Goal: Register for event/course

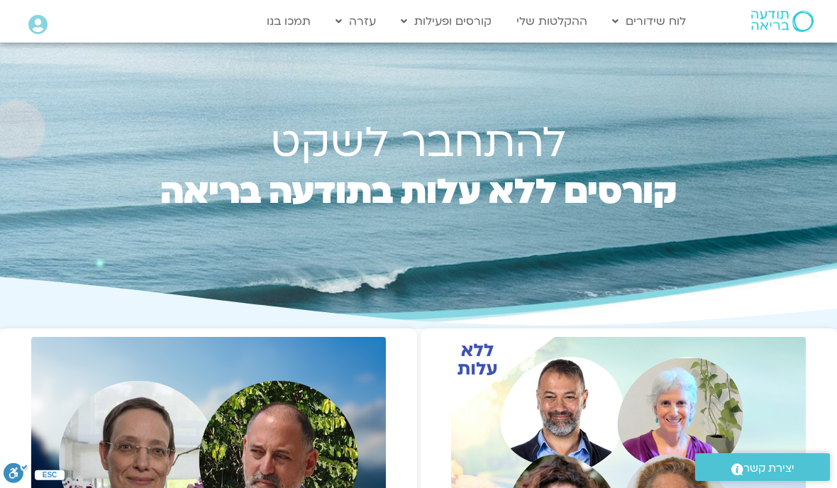
click at [484, 89] on link "הרשמה לקורסים" at bounding box center [472, 84] width 156 height 33
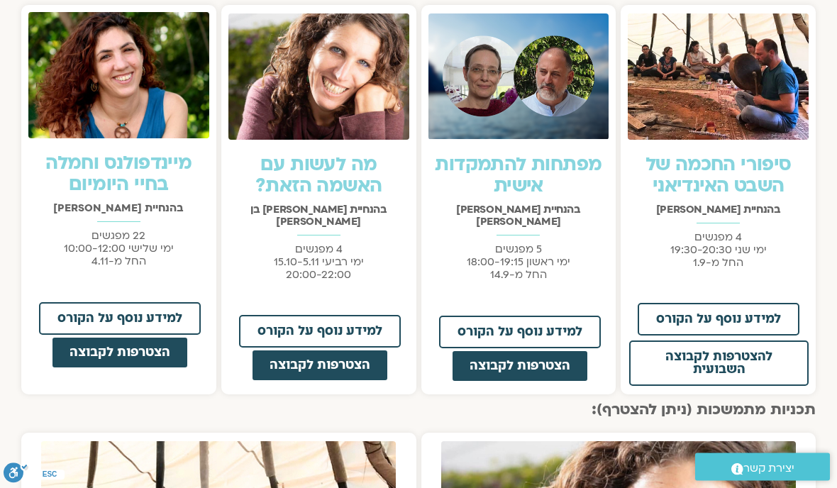
scroll to position [1070, 0]
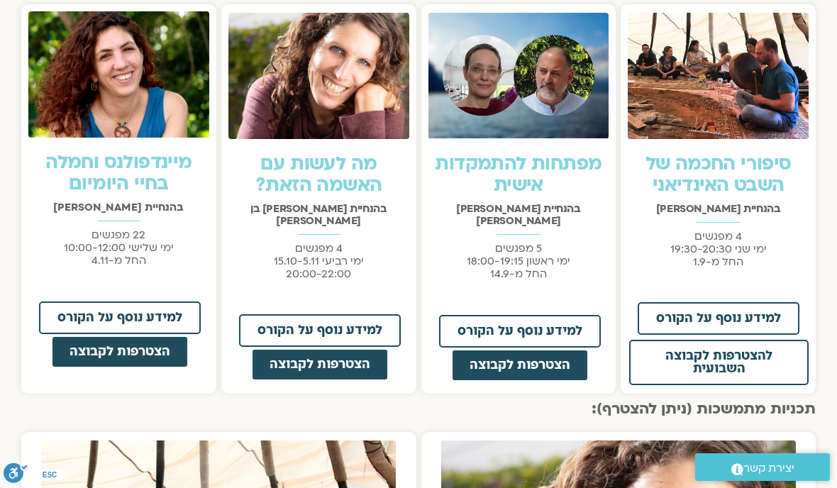
click at [292, 358] on span "הצטרפות לקבוצה" at bounding box center [320, 364] width 101 height 13
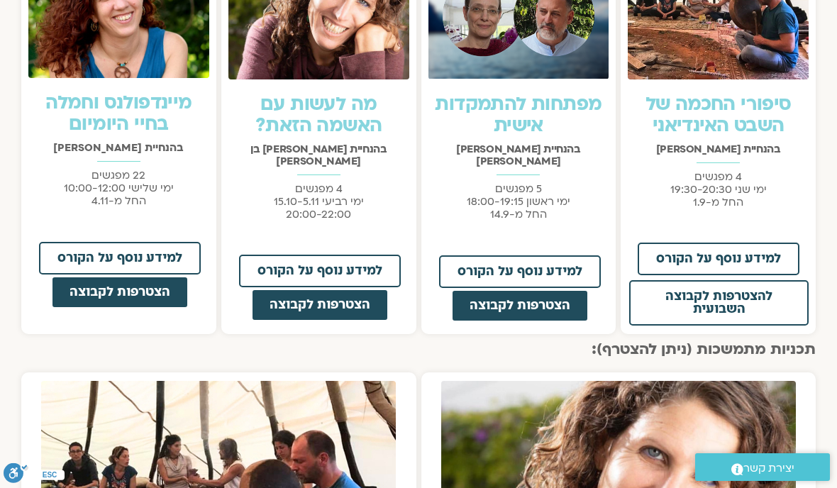
click at [289, 302] on link "הצטרפות לקבוצה" at bounding box center [320, 305] width 138 height 33
click at [276, 301] on link "הצטרפות לקבוצה" at bounding box center [320, 305] width 138 height 33
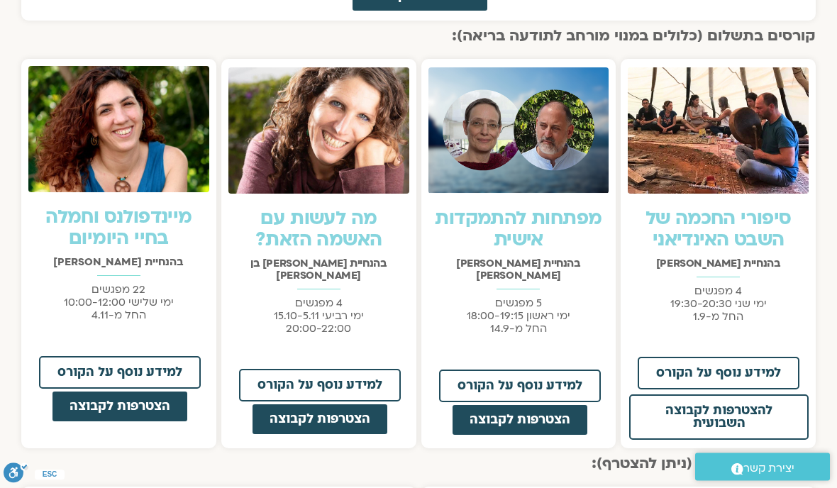
scroll to position [1015, 0]
click at [110, 407] on span "הצטרפות לקבוצה" at bounding box center [120, 406] width 101 height 13
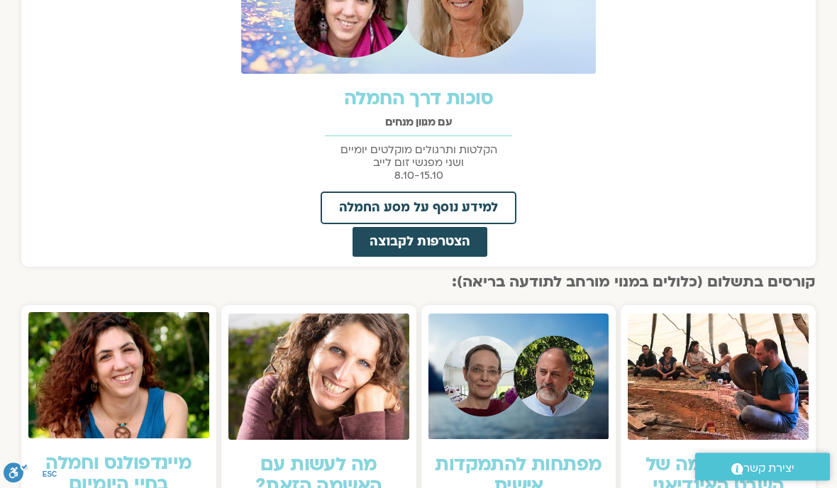
scroll to position [770, 0]
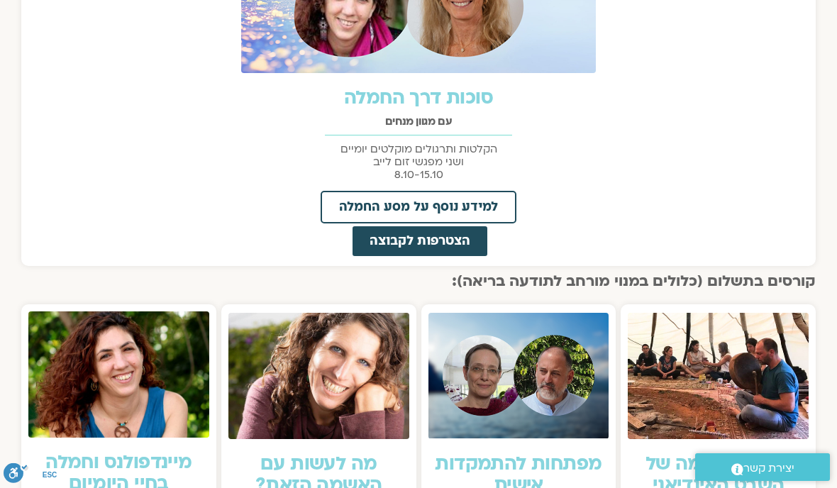
click at [380, 243] on span "הצטרפות לקבוצה" at bounding box center [420, 241] width 101 height 13
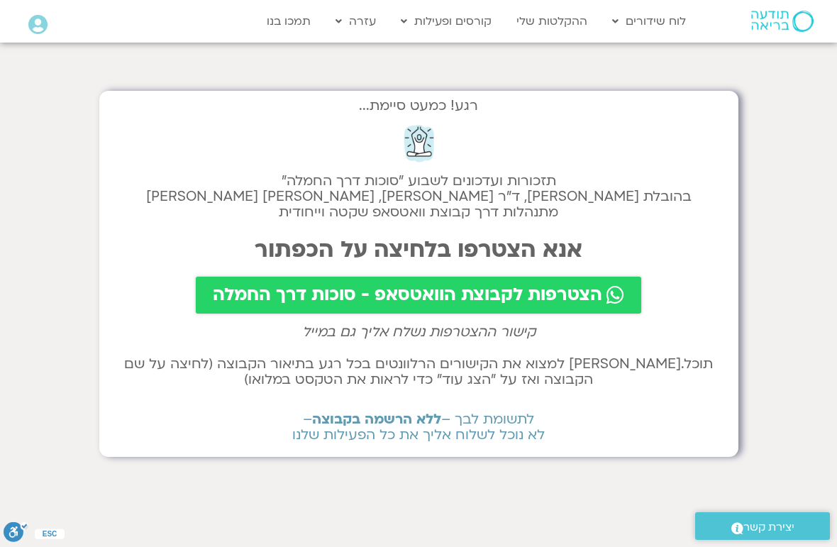
click at [250, 297] on span "הצטרפות לקבוצת הוואטסאפ - סוכות דרך החמלה" at bounding box center [408, 295] width 390 height 20
